Goal: Task Accomplishment & Management: Use online tool/utility

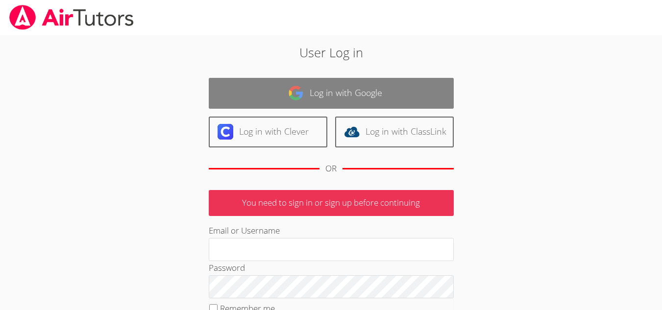
click at [297, 90] on img at bounding box center [296, 93] width 16 height 16
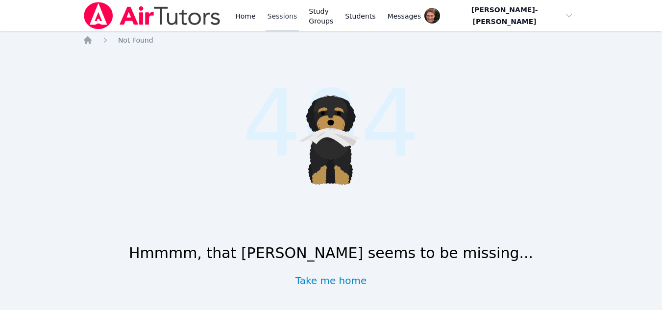
click at [271, 15] on link "Sessions" at bounding box center [283, 15] width 34 height 31
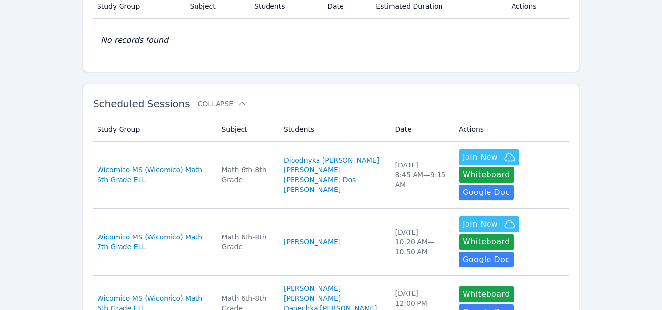
scroll to position [101, 0]
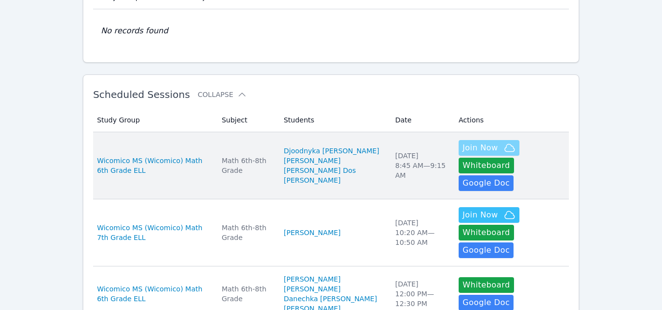
click at [463, 149] on span "Join Now" at bounding box center [480, 148] width 35 height 12
click at [463, 148] on span "Join Now" at bounding box center [480, 148] width 35 height 12
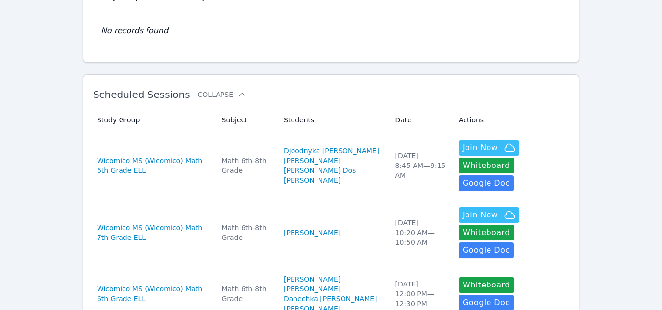
scroll to position [0, 0]
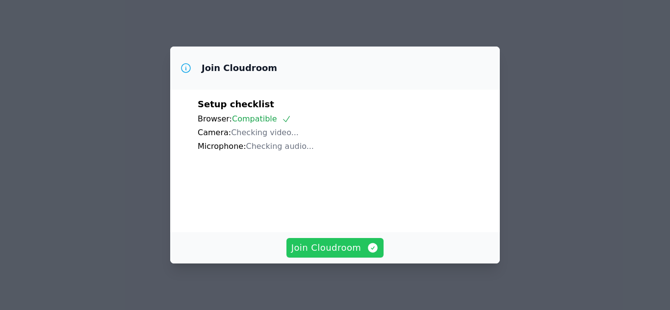
click at [351, 246] on span "Join Cloudroom" at bounding box center [335, 248] width 88 height 14
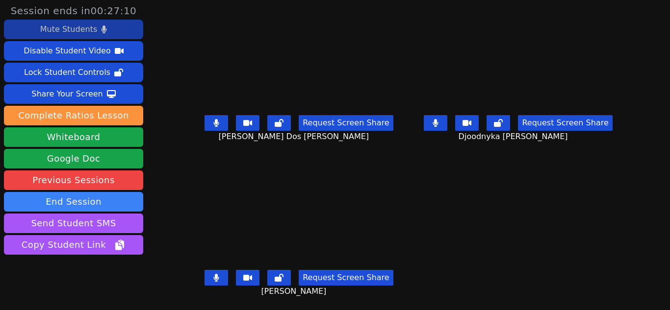
click at [83, 27] on div "Mute Students" at bounding box center [68, 30] width 57 height 16
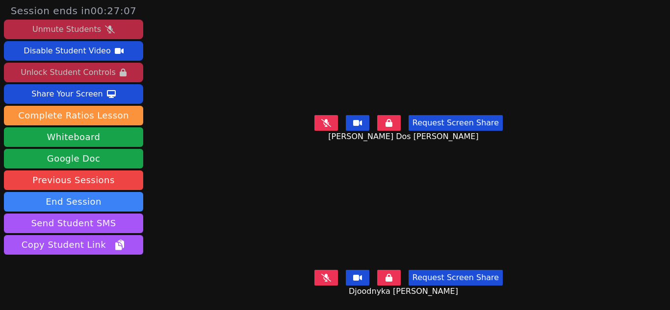
click at [84, 68] on div "Unlock Student Controls" at bounding box center [68, 73] width 95 height 16
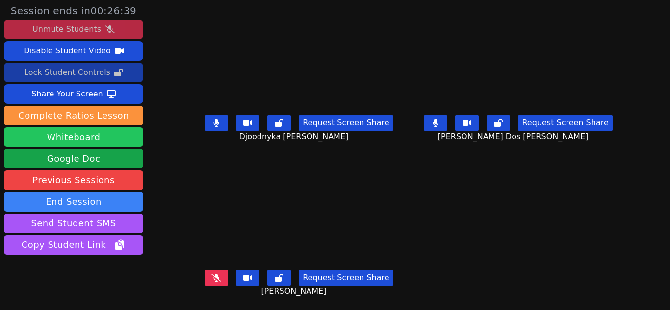
click at [84, 135] on button "Whiteboard" at bounding box center [73, 137] width 139 height 20
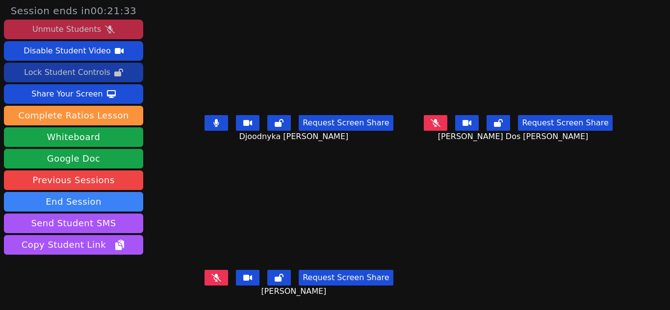
click at [215, 126] on icon at bounding box center [216, 123] width 5 height 8
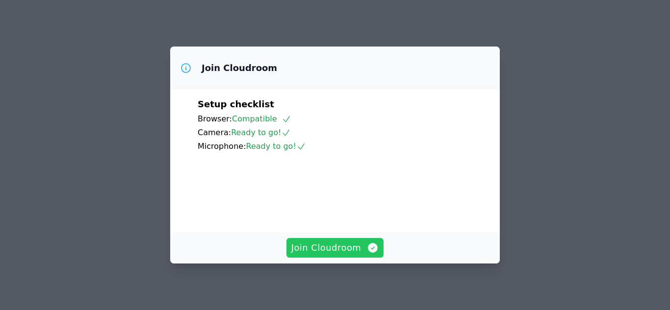
click at [322, 245] on span "Join Cloudroom" at bounding box center [335, 248] width 88 height 14
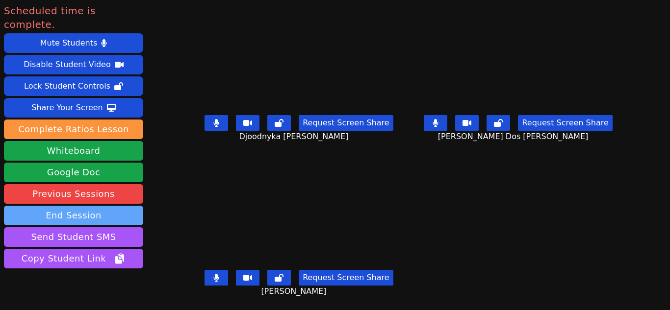
click at [81, 206] on button "End Session" at bounding box center [73, 216] width 139 height 20
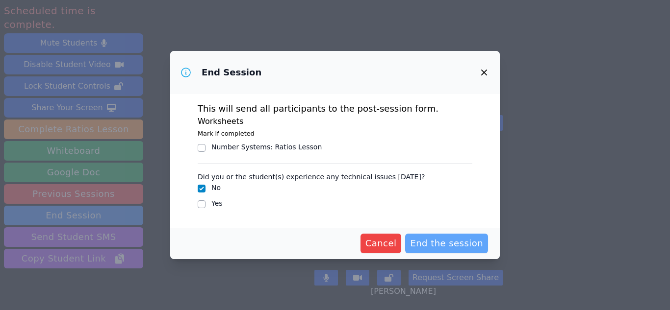
click at [451, 244] on span "End the session" at bounding box center [446, 244] width 73 height 14
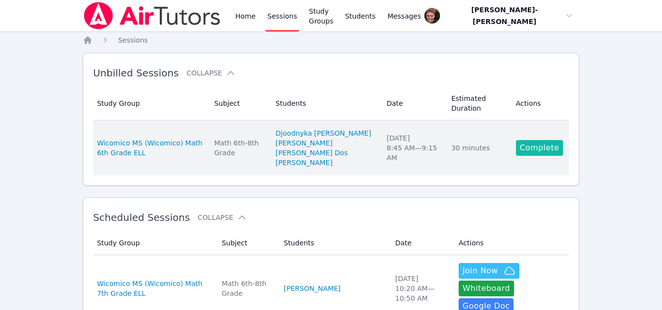
click at [528, 147] on link "Complete" at bounding box center [539, 148] width 47 height 16
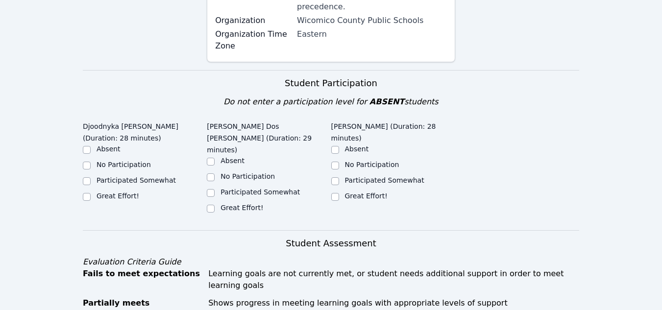
scroll to position [281, 0]
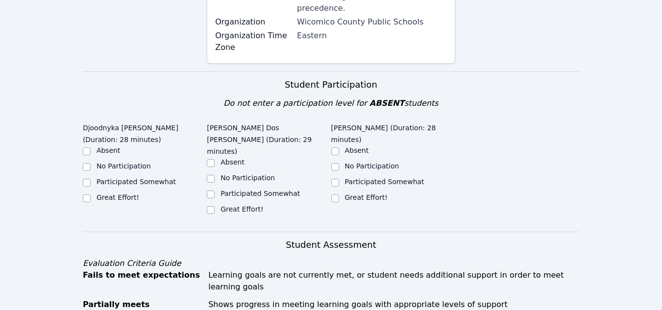
click at [91, 193] on div "Great Effort!" at bounding box center [145, 199] width 124 height 12
click at [88, 195] on input "Great Effort!" at bounding box center [87, 199] width 8 height 8
checkbox input "true"
click at [215, 204] on div "Great Effort!" at bounding box center [269, 210] width 124 height 12
click at [214, 206] on input "Great Effort!" at bounding box center [211, 210] width 8 height 8
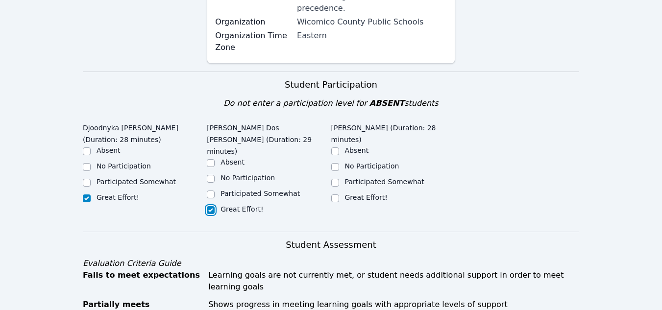
checkbox input "true"
click at [333, 195] on input "Great Effort!" at bounding box center [335, 199] width 8 height 8
checkbox input "true"
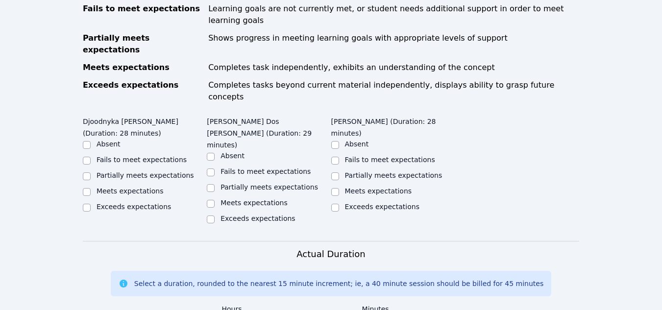
scroll to position [548, 0]
click at [86, 203] on input "Exceeds expectations" at bounding box center [87, 207] width 8 height 8
checkbox input "true"
click at [211, 215] on input "Exceeds expectations" at bounding box center [211, 219] width 8 height 8
checkbox input "true"
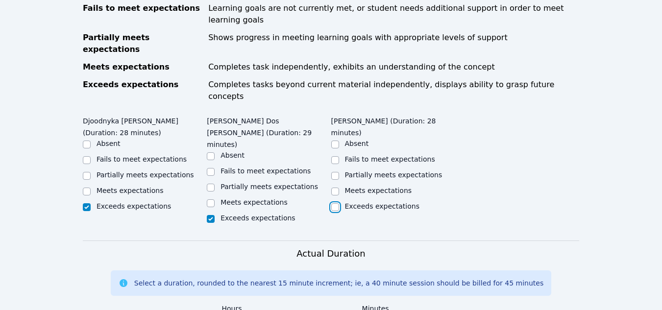
click at [335, 203] on input "Exceeds expectations" at bounding box center [335, 207] width 8 height 8
checkbox input "true"
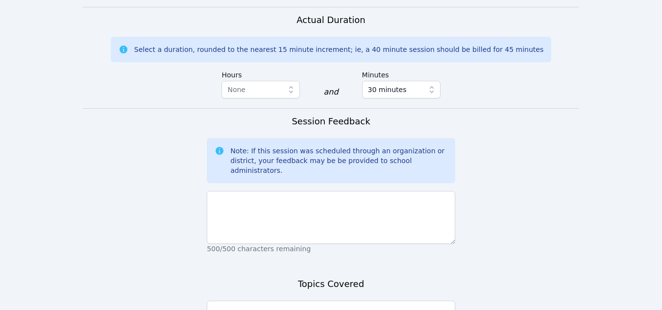
scroll to position [840, 0]
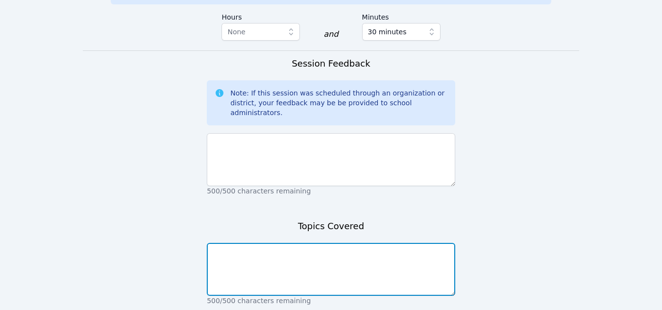
click at [307, 243] on textarea at bounding box center [331, 269] width 248 height 53
type textarea "Surface area of triangular prisms"
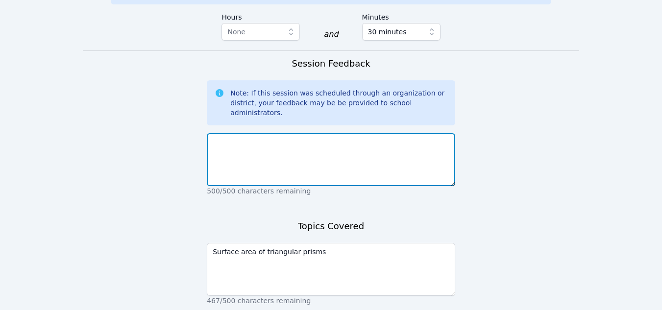
click at [241, 133] on textarea at bounding box center [331, 159] width 248 height 53
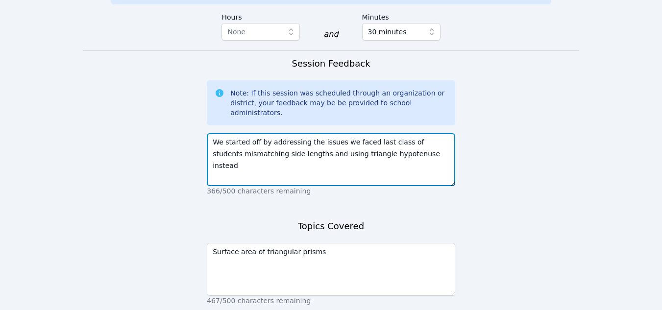
click at [323, 133] on textarea "We started off by addressing the issues we faced last class of students mismatc…" at bounding box center [331, 159] width 248 height 53
click at [425, 133] on textarea "We started off by addressing the issues we faced last class of students mismatc…" at bounding box center [331, 159] width 248 height 53
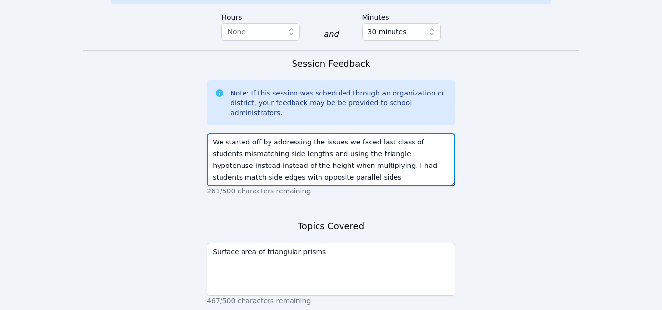
click at [283, 133] on textarea "We started off by addressing the issues we faced last class of students mismatc…" at bounding box center [331, 159] width 248 height 53
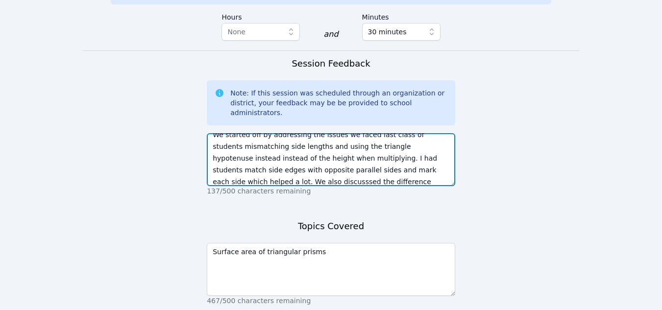
scroll to position [19, 0]
drag, startPoint x: 225, startPoint y: 93, endPoint x: 248, endPoint y: 99, distance: 23.7
click at [248, 133] on textarea "We started off by addressing the issues we faced last class of students mismatc…" at bounding box center [331, 159] width 248 height 53
click at [277, 133] on textarea "We started off by addressing the issues we faced last class of students mismatc…" at bounding box center [331, 159] width 248 height 53
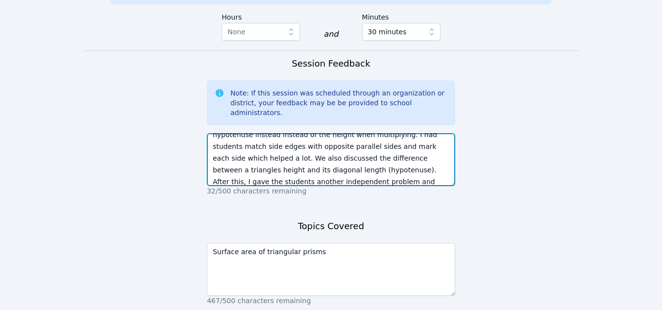
click at [316, 133] on textarea "We started off by addressing the issues we faced last class of students mismatc…" at bounding box center [331, 159] width 248 height 53
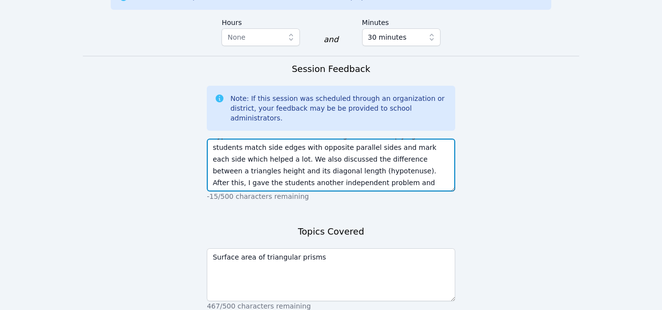
scroll to position [43, 0]
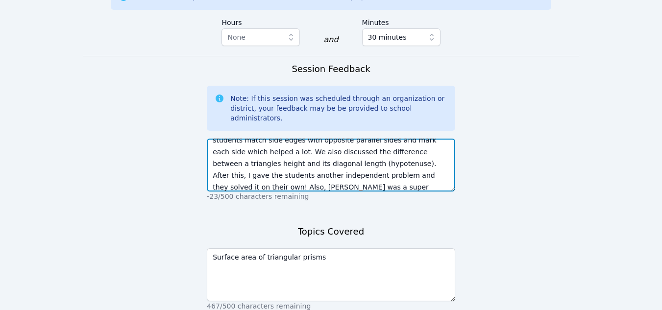
click at [389, 139] on textarea "We started off by addressing the issues we faced last class of students mismatc…" at bounding box center [331, 165] width 248 height 53
click at [338, 139] on textarea "We started off by addressing the issues we faced last class of students mismatc…" at bounding box center [331, 165] width 248 height 53
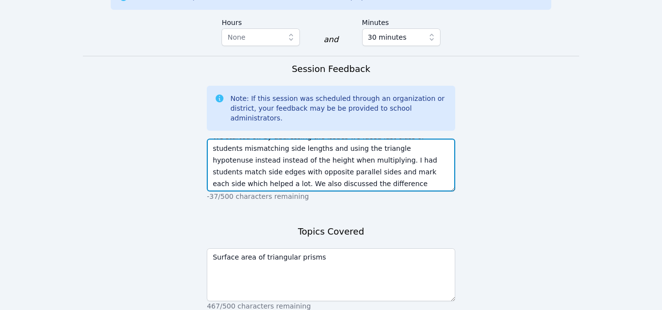
scroll to position [0, 0]
click at [258, 139] on textarea "We started off by addressing the issues we faced last class of students mismatc…" at bounding box center [331, 165] width 248 height 53
click at [301, 139] on textarea "We started by addressing the issues we faced last class of students mismatching…" at bounding box center [331, 165] width 248 height 53
click at [341, 139] on textarea "We started by addressing issues we faced last class of students mismatching sid…" at bounding box center [331, 165] width 248 height 53
click at [363, 139] on textarea "We started by addressing issues from last class of students mismatching side le…" at bounding box center [331, 165] width 248 height 53
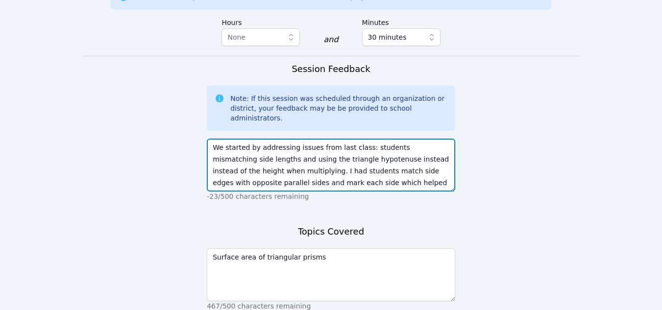
click at [408, 139] on textarea "We started by addressing issues from last class: students mismatching side leng…" at bounding box center [331, 165] width 248 height 53
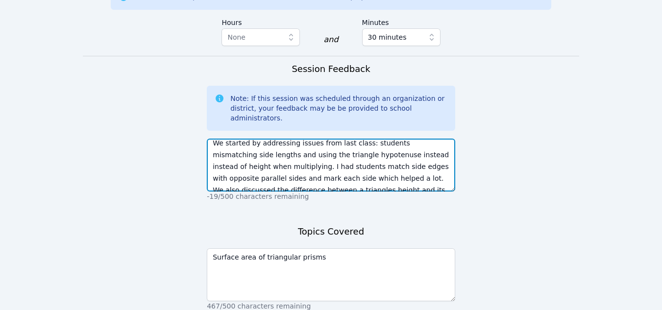
scroll to position [11, 0]
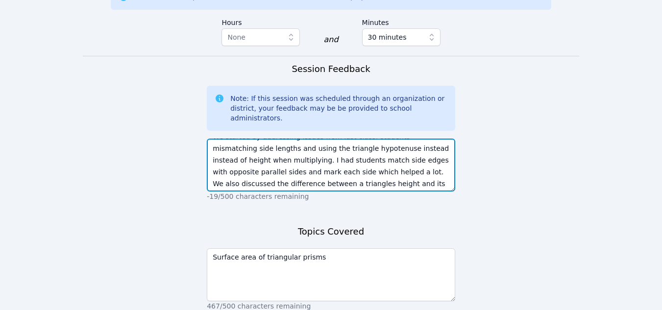
click at [327, 139] on textarea "We started by addressing issues from last class: students mismatching side leng…" at bounding box center [331, 165] width 248 height 53
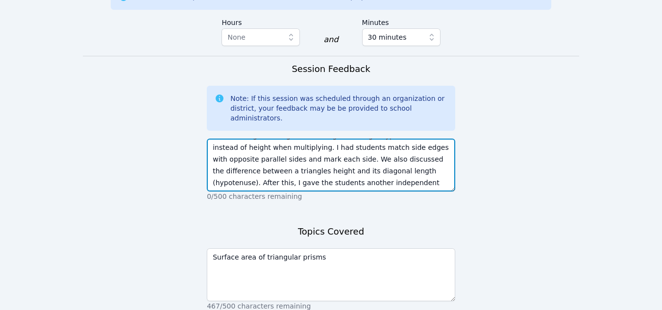
scroll to position [25, 0]
click at [407, 139] on textarea "We started by addressing issues from last class: students mismatching side leng…" at bounding box center [331, 165] width 248 height 53
click at [431, 139] on textarea "We started by addressing issues from last class: students mismatching side leng…" at bounding box center [331, 165] width 248 height 53
click at [254, 139] on textarea "We started by addressing issues from last class: students mismatching side leng…" at bounding box center [331, 165] width 248 height 53
type textarea "We started by addressing issues from last class: students mismatching side leng…"
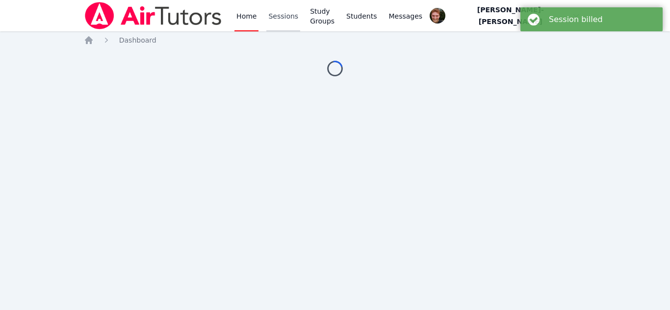
click at [282, 10] on link "Sessions" at bounding box center [283, 15] width 34 height 31
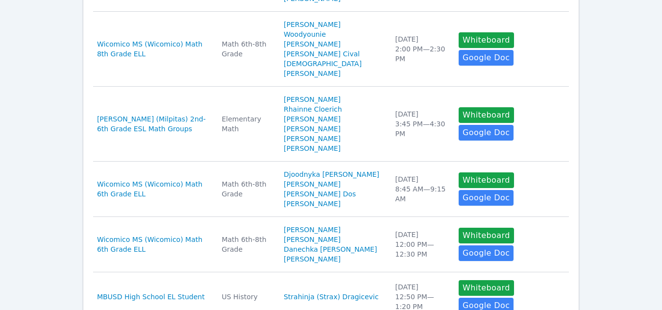
scroll to position [410, 0]
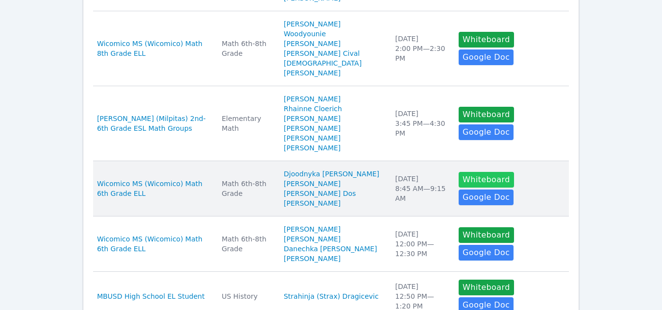
click at [459, 180] on button "Whiteboard" at bounding box center [486, 180] width 55 height 16
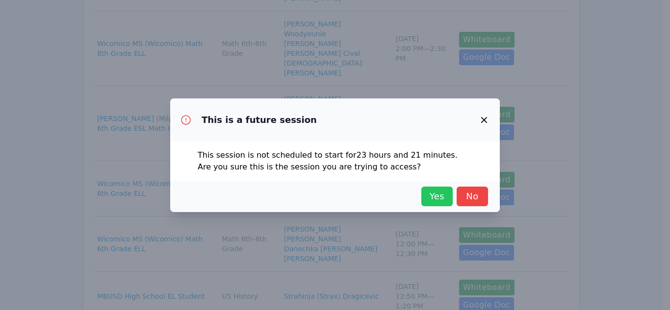
click at [437, 191] on span "Yes" at bounding box center [437, 197] width 22 height 14
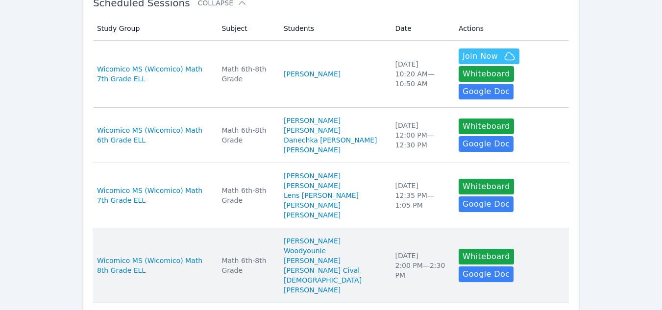
scroll to position [0, 0]
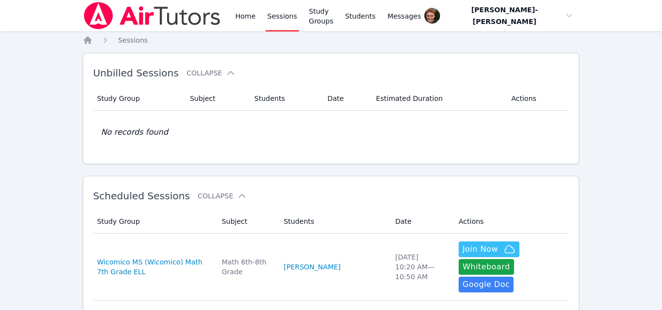
click at [270, 21] on link "Sessions" at bounding box center [283, 15] width 34 height 31
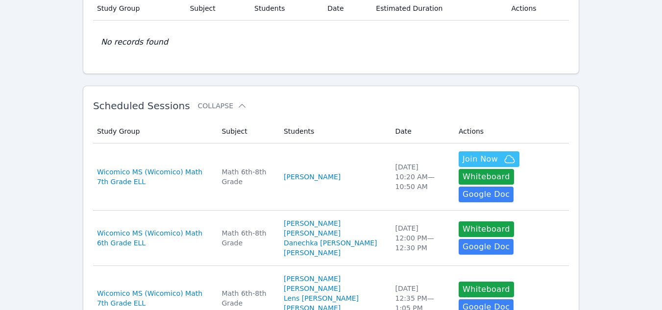
scroll to position [91, 0]
